Goal: Task Accomplishment & Management: Complete application form

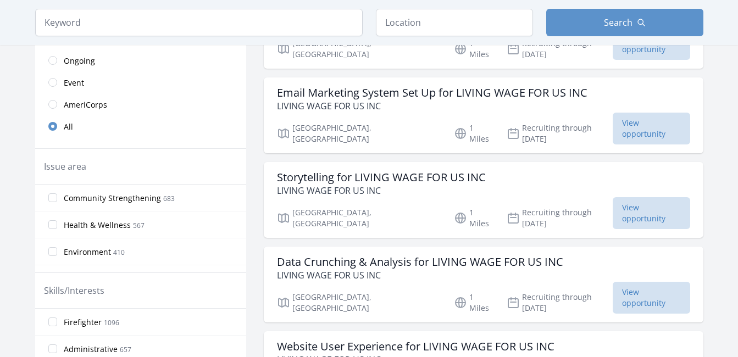
scroll to position [220, 0]
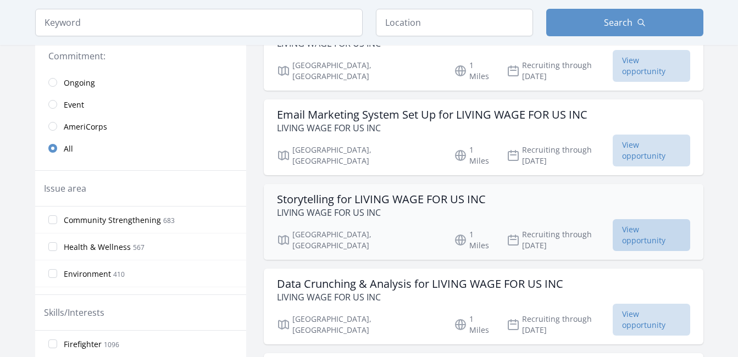
click at [637, 219] on span "View opportunity" at bounding box center [651, 235] width 77 height 32
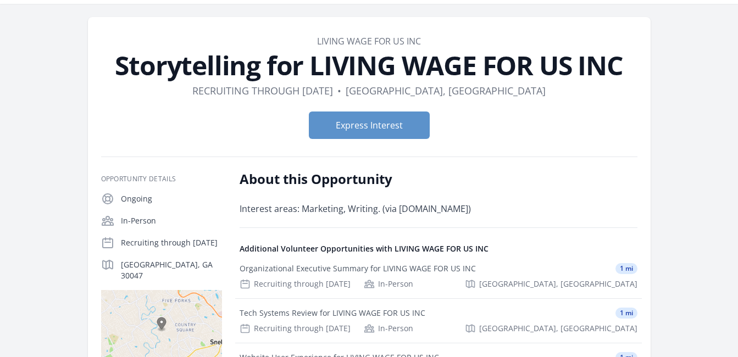
scroll to position [22, 0]
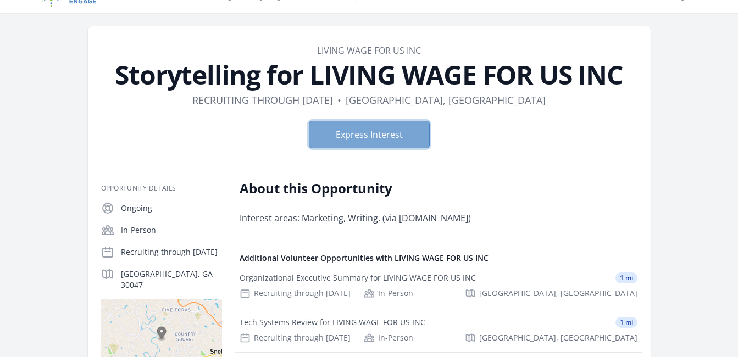
click at [369, 138] on button "Express Interest" at bounding box center [369, 134] width 121 height 27
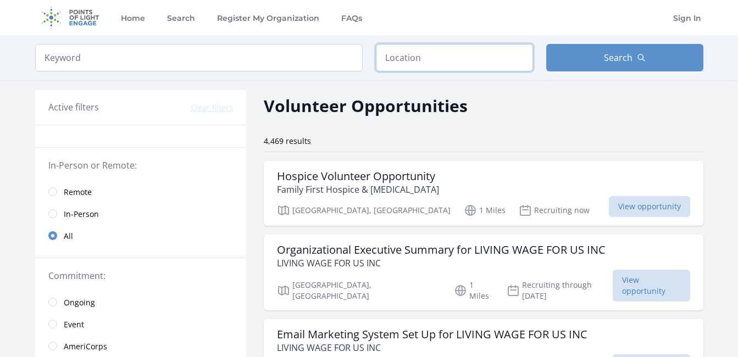
click at [501, 69] on input "text" at bounding box center [454, 57] width 157 height 27
click at [501, 70] on input "Lilur" at bounding box center [454, 57] width 157 height 27
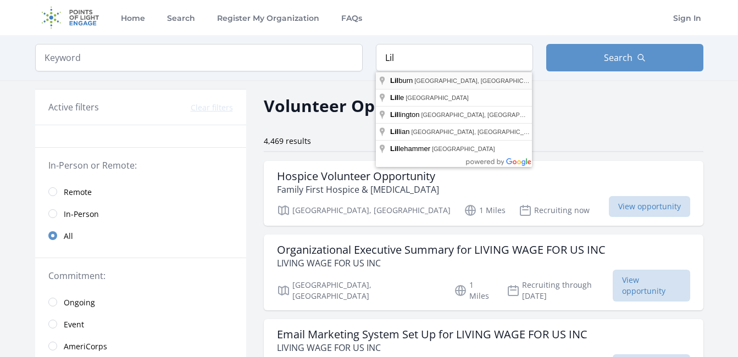
type input "Lilburn, GA, USA"
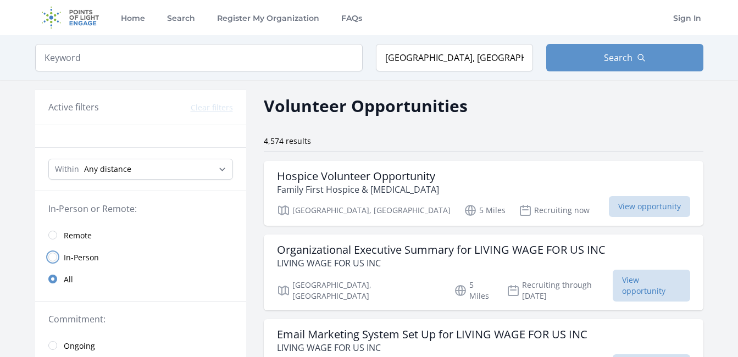
click at [53, 257] on input "radio" at bounding box center [52, 257] width 9 height 9
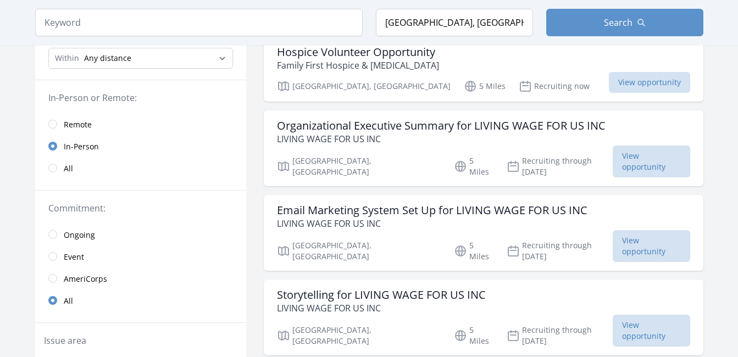
scroll to position [127, 0]
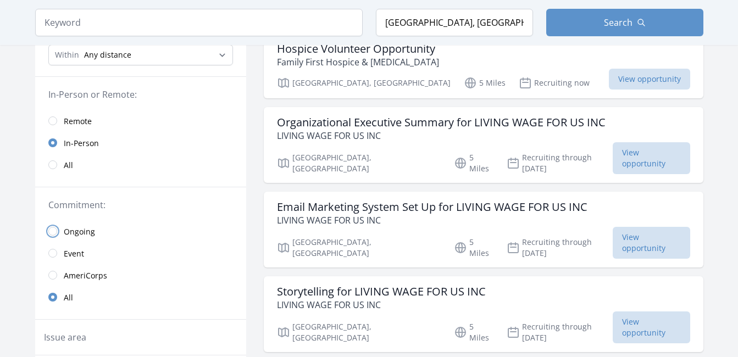
click at [56, 231] on input "radio" at bounding box center [52, 231] width 9 height 9
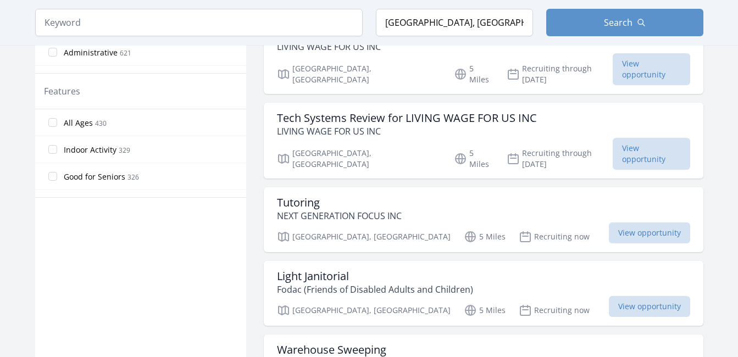
scroll to position [637, 0]
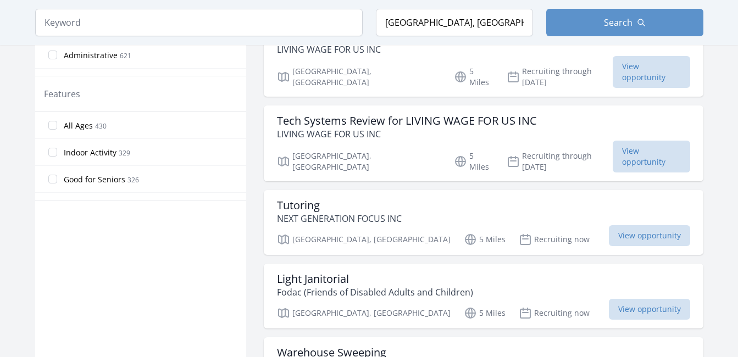
click at [85, 154] on span "Indoor Activity" at bounding box center [90, 152] width 53 height 11
click at [57, 154] on input "Indoor Activity 329" at bounding box center [52, 152] width 9 height 9
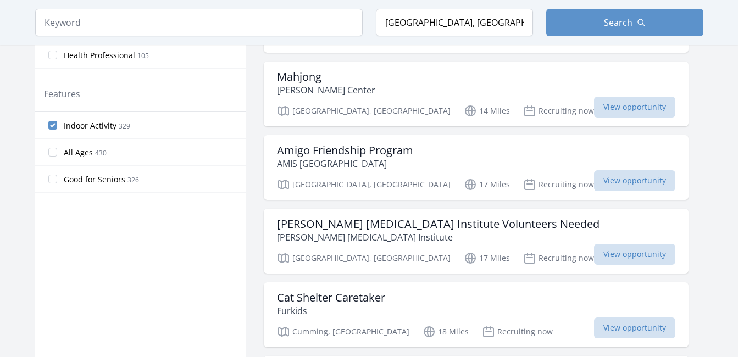
click at [95, 152] on span "430" at bounding box center [101, 152] width 12 height 9
click at [57, 152] on input "All Ages 430" at bounding box center [52, 152] width 9 height 9
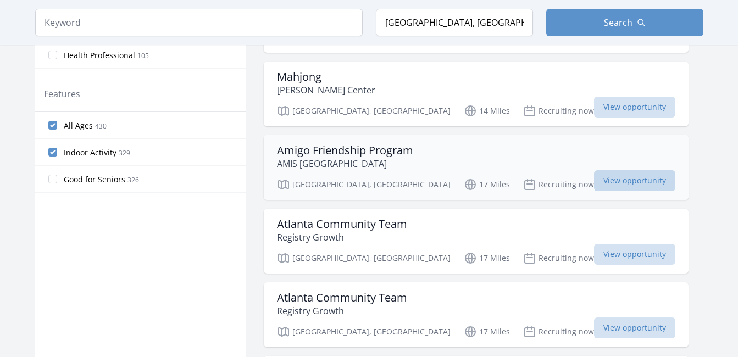
click at [594, 180] on span "View opportunity" at bounding box center [634, 180] width 81 height 21
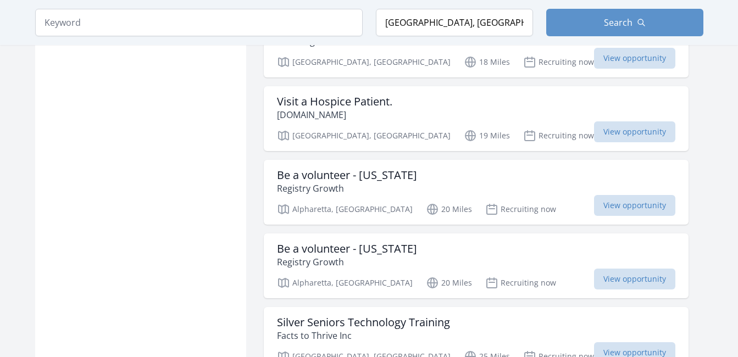
scroll to position [1112, 0]
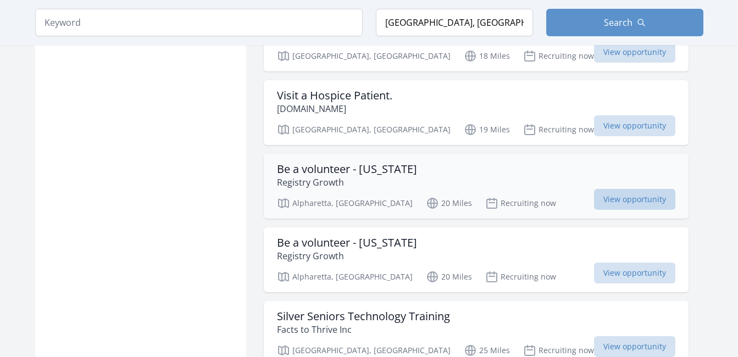
click at [594, 198] on span "View opportunity" at bounding box center [634, 199] width 81 height 21
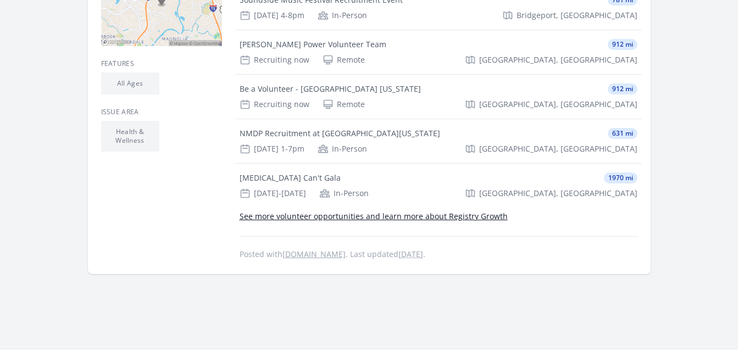
scroll to position [396, 0]
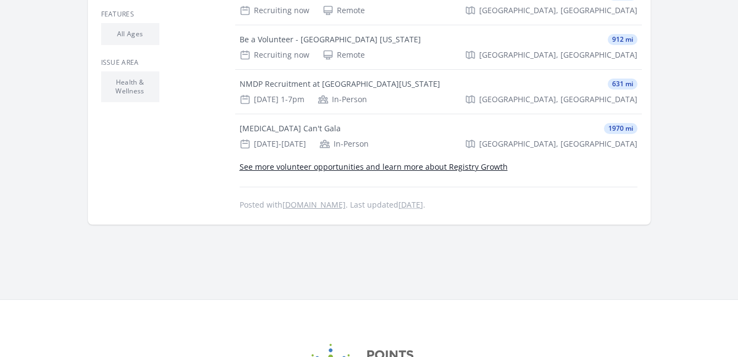
click at [409, 168] on link "See more volunteer opportunities and learn more about Registry Growth" at bounding box center [374, 167] width 268 height 10
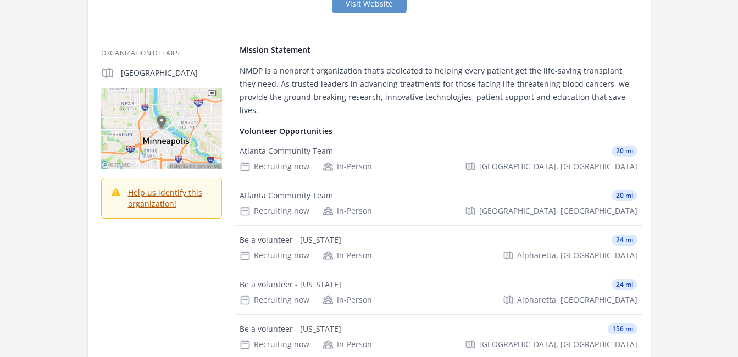
scroll to position [132, 0]
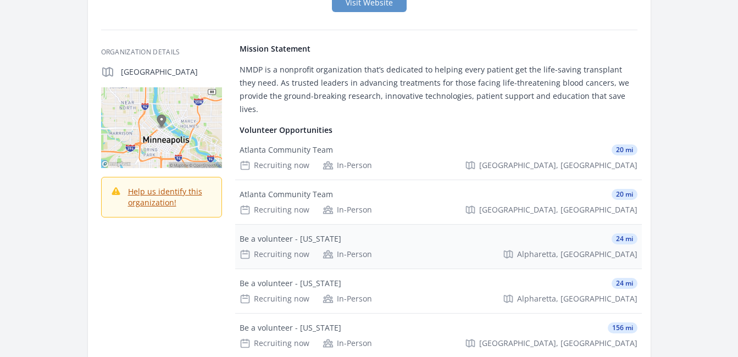
click at [302, 249] on div "Recruiting now" at bounding box center [275, 254] width 70 height 11
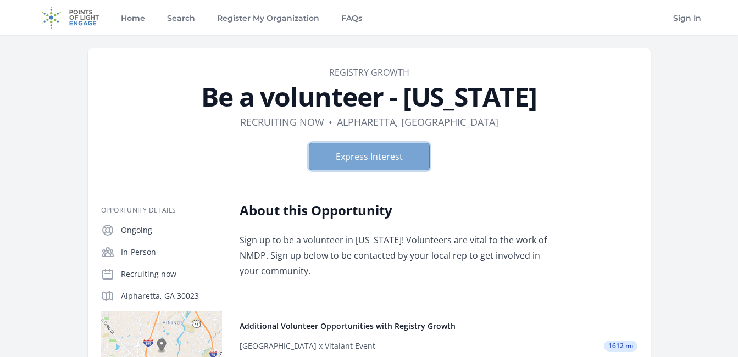
click at [370, 148] on button "Express Interest" at bounding box center [369, 156] width 121 height 27
click at [350, 18] on link "FAQs" at bounding box center [351, 17] width 25 height 35
